Goal: Information Seeking & Learning: Learn about a topic

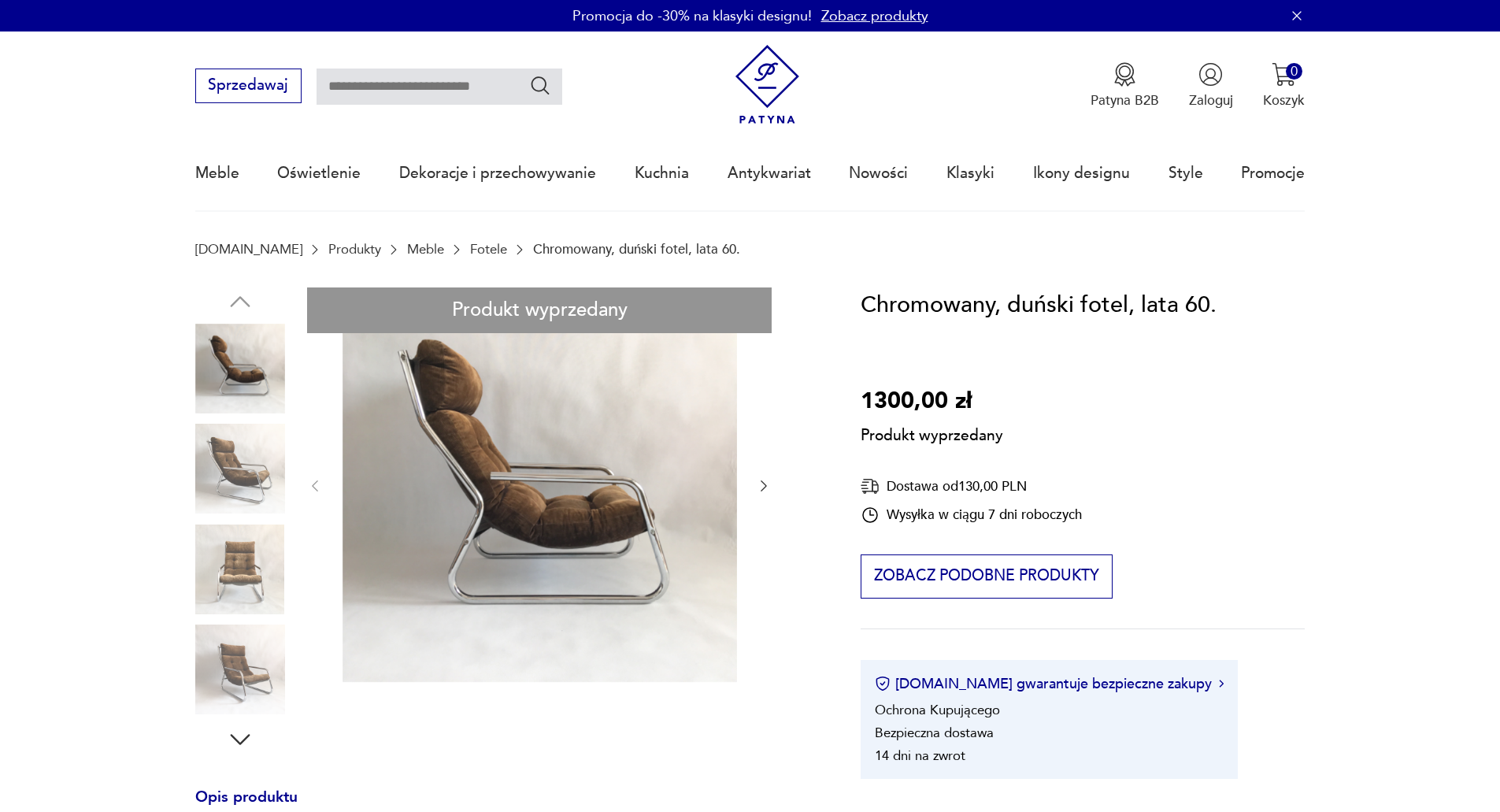
click at [470, 256] on link "Fotele" at bounding box center [488, 249] width 37 height 15
